Goal: Task Accomplishment & Management: Manage account settings

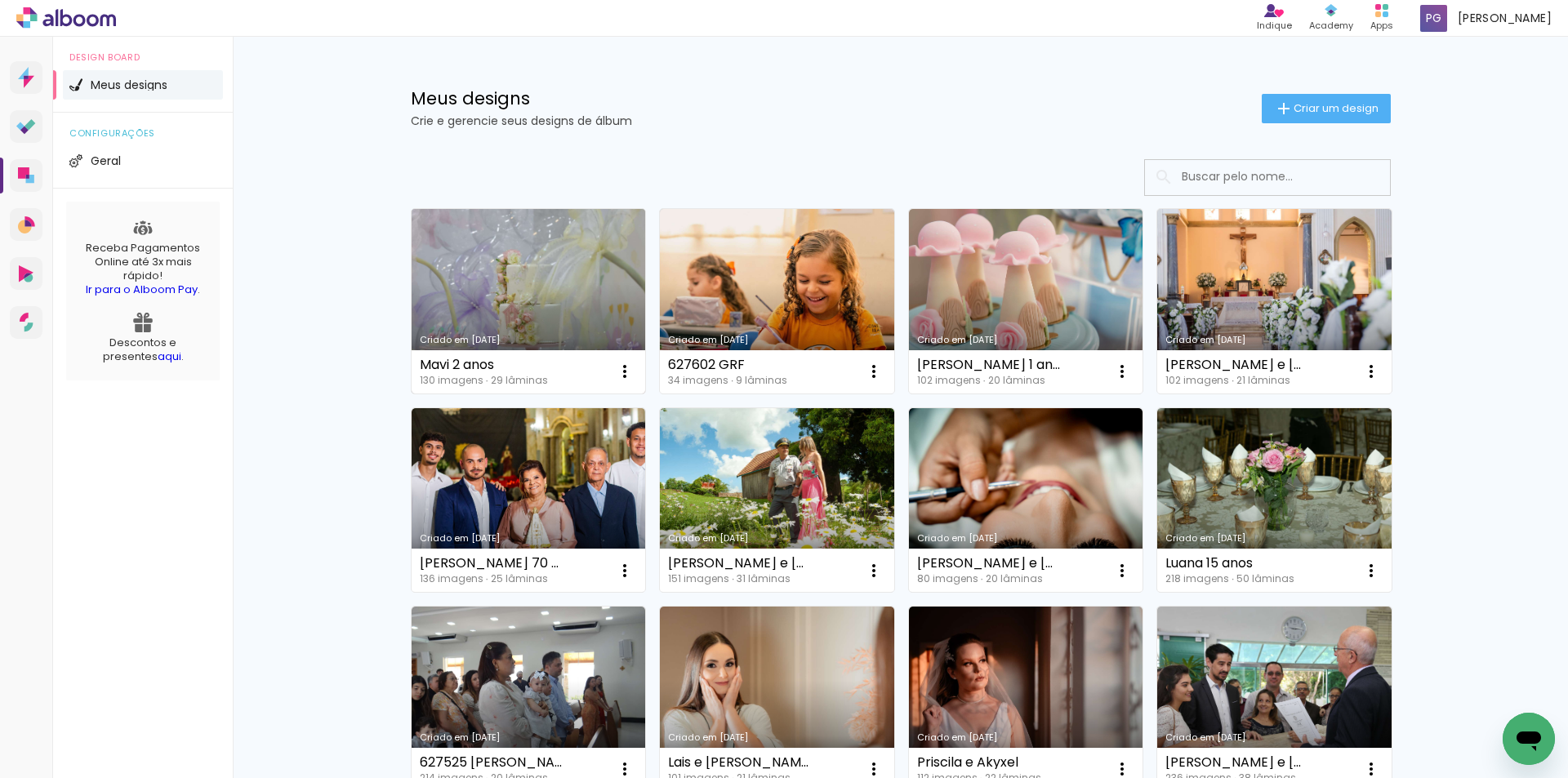
click at [576, 317] on link "Criado em [DATE]" at bounding box center [529, 302] width 235 height 185
